Goal: Check status: Check status

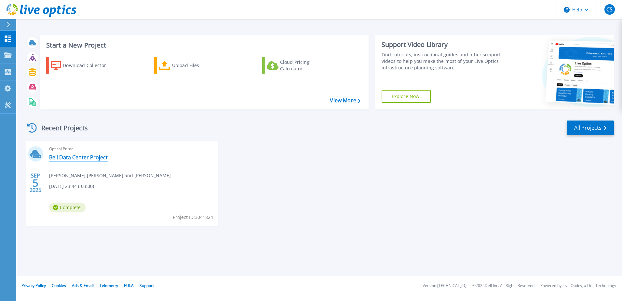
click at [72, 158] on link "Bell Data Center Project" at bounding box center [78, 157] width 59 height 7
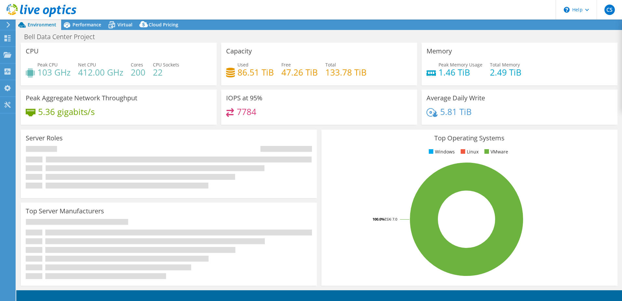
select select "USD"
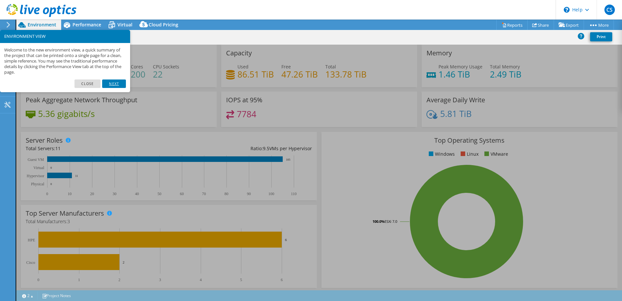
click at [111, 84] on link "Next" at bounding box center [113, 83] width 23 height 8
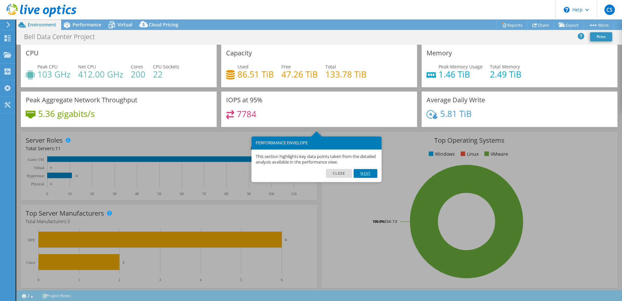
click at [363, 173] on link "Next" at bounding box center [365, 173] width 23 height 8
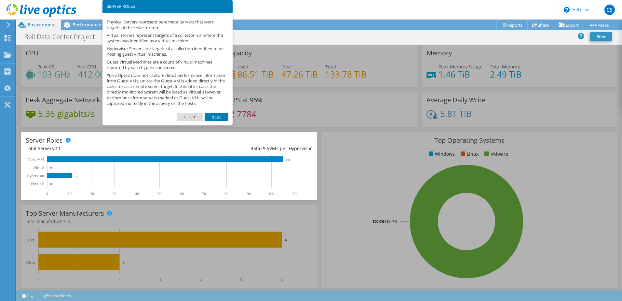
click at [218, 120] on link "Next" at bounding box center [216, 117] width 23 height 8
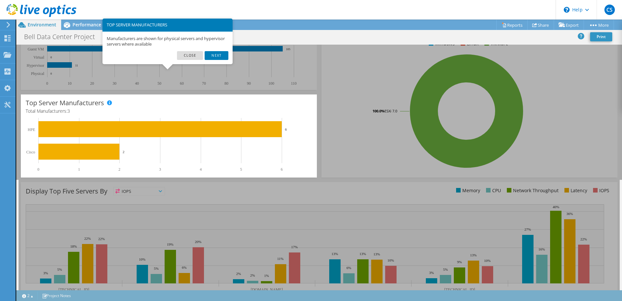
scroll to position [101, 0]
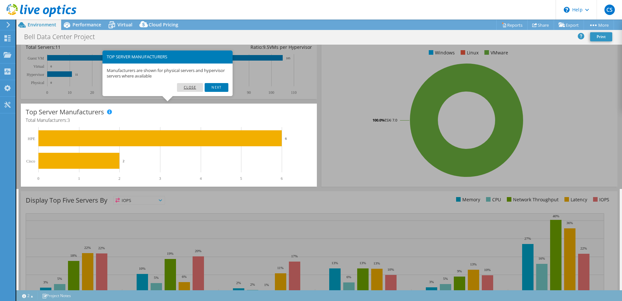
click at [192, 88] on link "Close" at bounding box center [190, 87] width 26 height 8
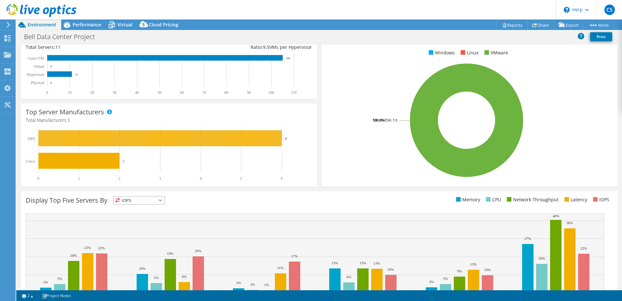
click at [127, 141] on rect at bounding box center [159, 138] width 243 height 16
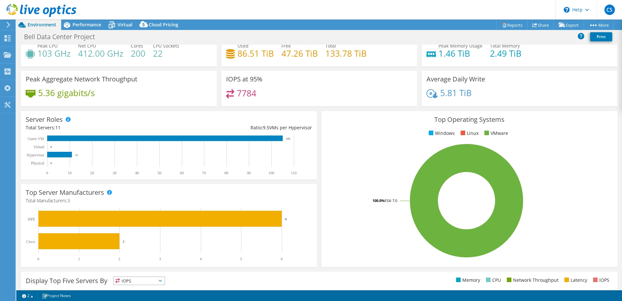
scroll to position [0, 0]
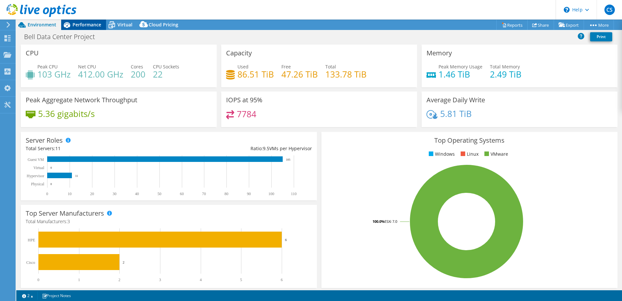
click at [86, 25] on span "Performance" at bounding box center [87, 24] width 29 height 6
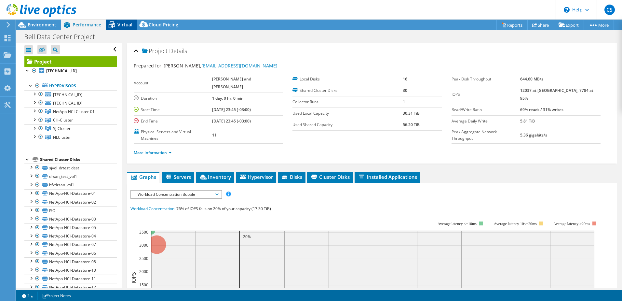
click at [119, 21] on div "Virtual" at bounding box center [121, 25] width 31 height 10
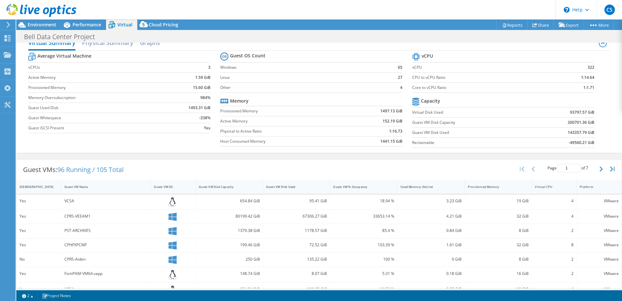
scroll to position [44, 0]
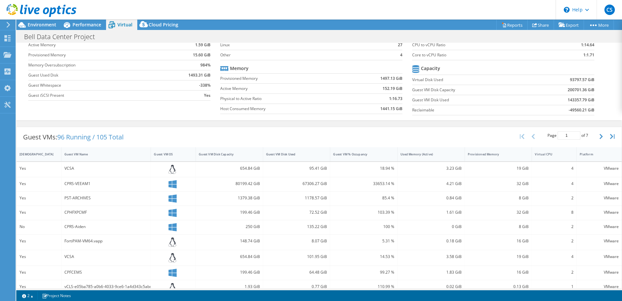
click at [106, 137] on span "96 Running / 105 Total" at bounding box center [90, 136] width 66 height 9
click at [591, 135] on div "Page 1 of 7 5 rows 10 rows 20 rows 25 rows 50 rows 100 rows" at bounding box center [567, 136] width 57 height 12
click at [599, 134] on icon "button" at bounding box center [600, 136] width 3 height 5
click at [599, 136] on icon "button" at bounding box center [600, 136] width 3 height 5
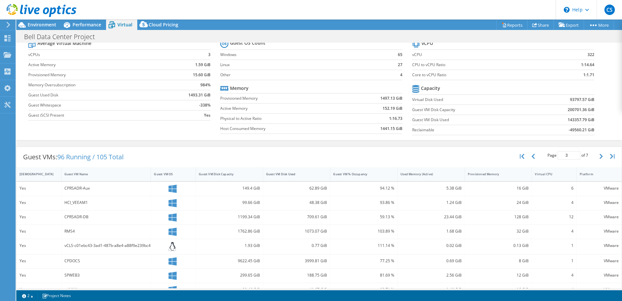
scroll to position [7, 0]
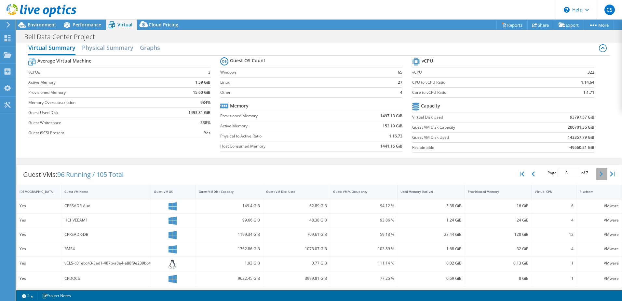
click at [599, 175] on icon "button" at bounding box center [600, 173] width 3 height 5
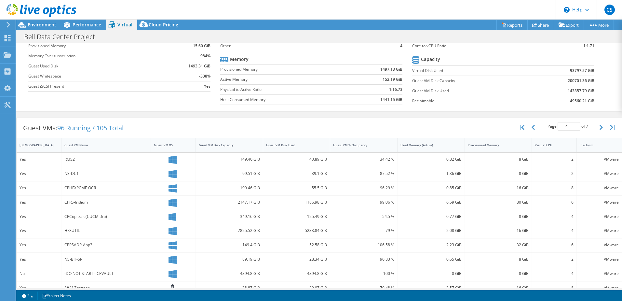
scroll to position [7, 0]
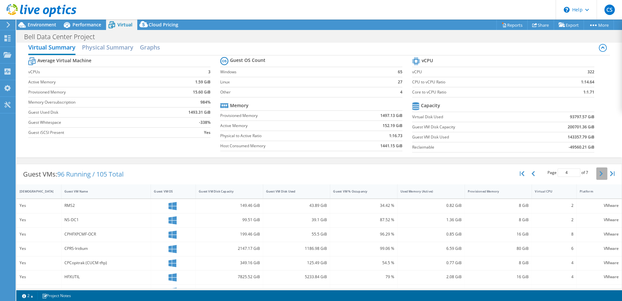
click at [599, 175] on icon "button" at bounding box center [600, 173] width 3 height 5
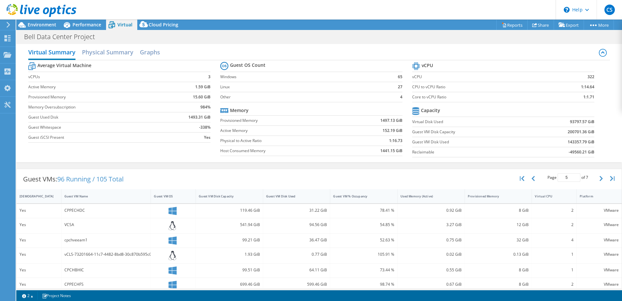
scroll to position [0, 0]
click at [599, 179] on icon "button" at bounding box center [600, 180] width 3 height 5
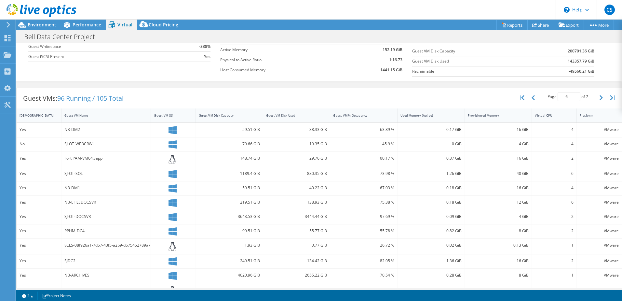
scroll to position [9, 0]
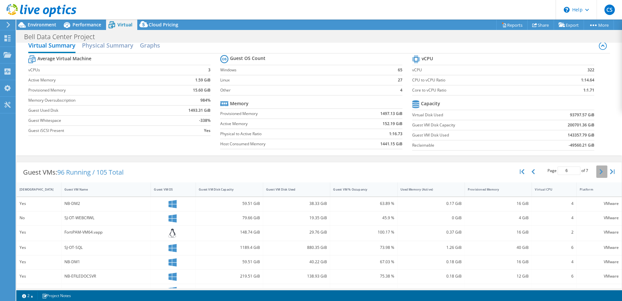
click at [598, 175] on button "button" at bounding box center [601, 171] width 11 height 12
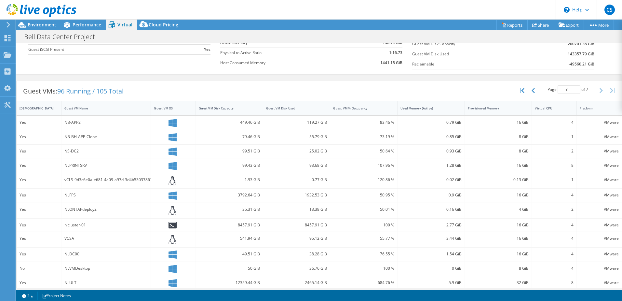
scroll to position [41, 0]
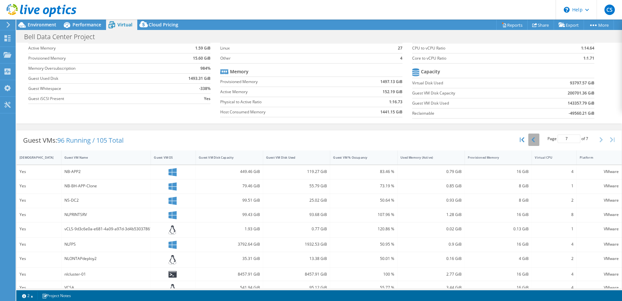
click at [532, 143] on button "button" at bounding box center [533, 139] width 11 height 12
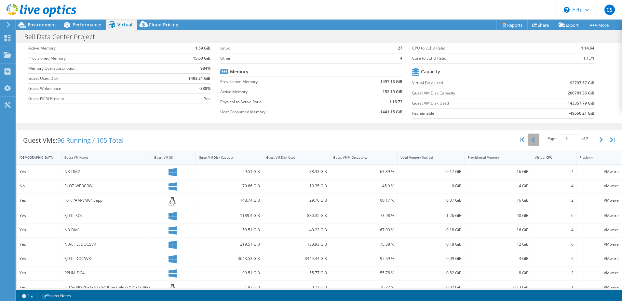
click at [532, 143] on button "button" at bounding box center [533, 139] width 11 height 12
type input "3"
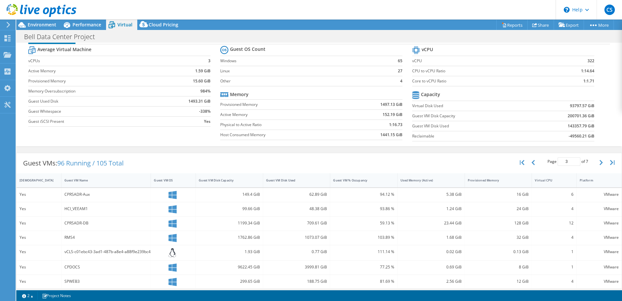
scroll to position [0, 0]
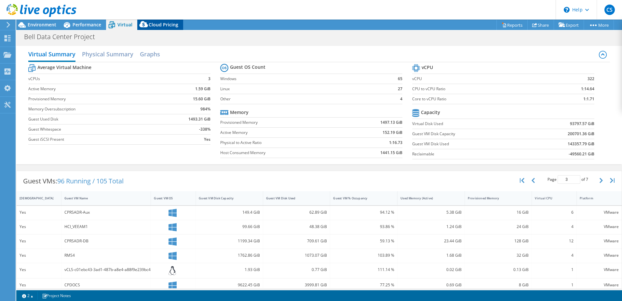
click at [164, 28] on div "Cloud Pricing" at bounding box center [160, 25] width 46 height 10
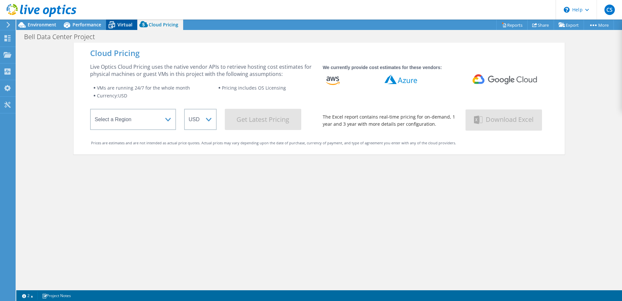
click at [120, 26] on span "Virtual" at bounding box center [124, 24] width 15 height 6
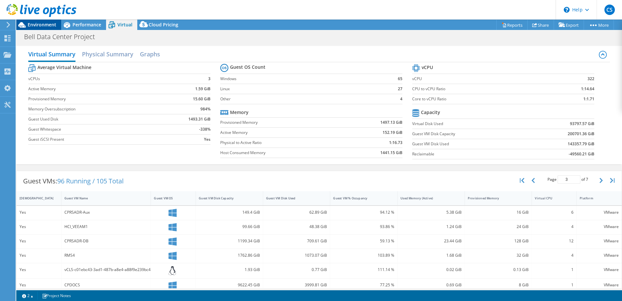
click at [49, 25] on span "Environment" at bounding box center [42, 24] width 29 height 6
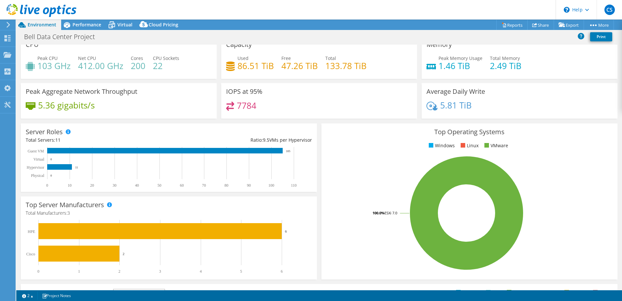
scroll to position [4, 0]
